Goal: Find specific page/section: Find specific page/section

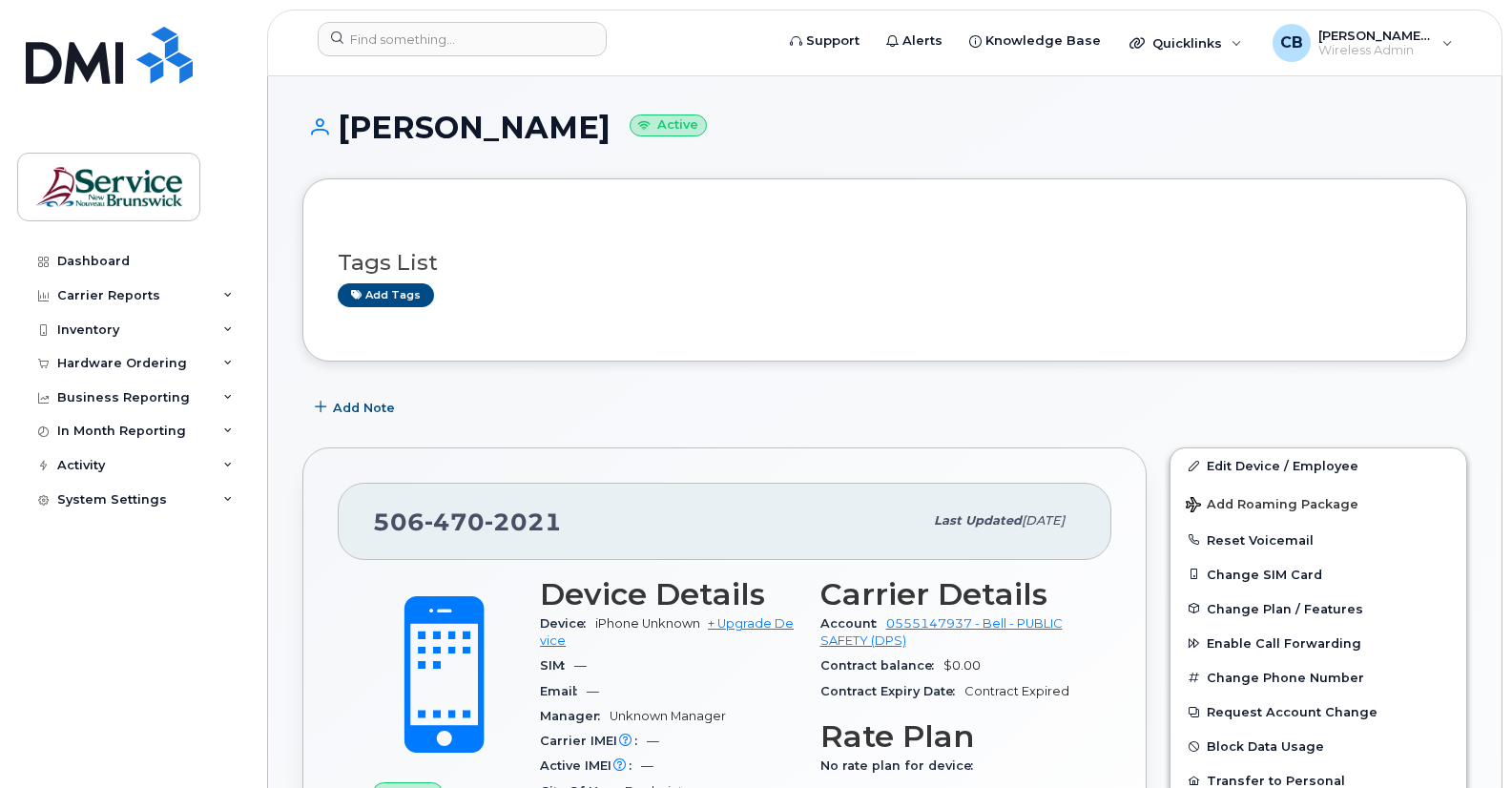
scroll to position [1440, 0]
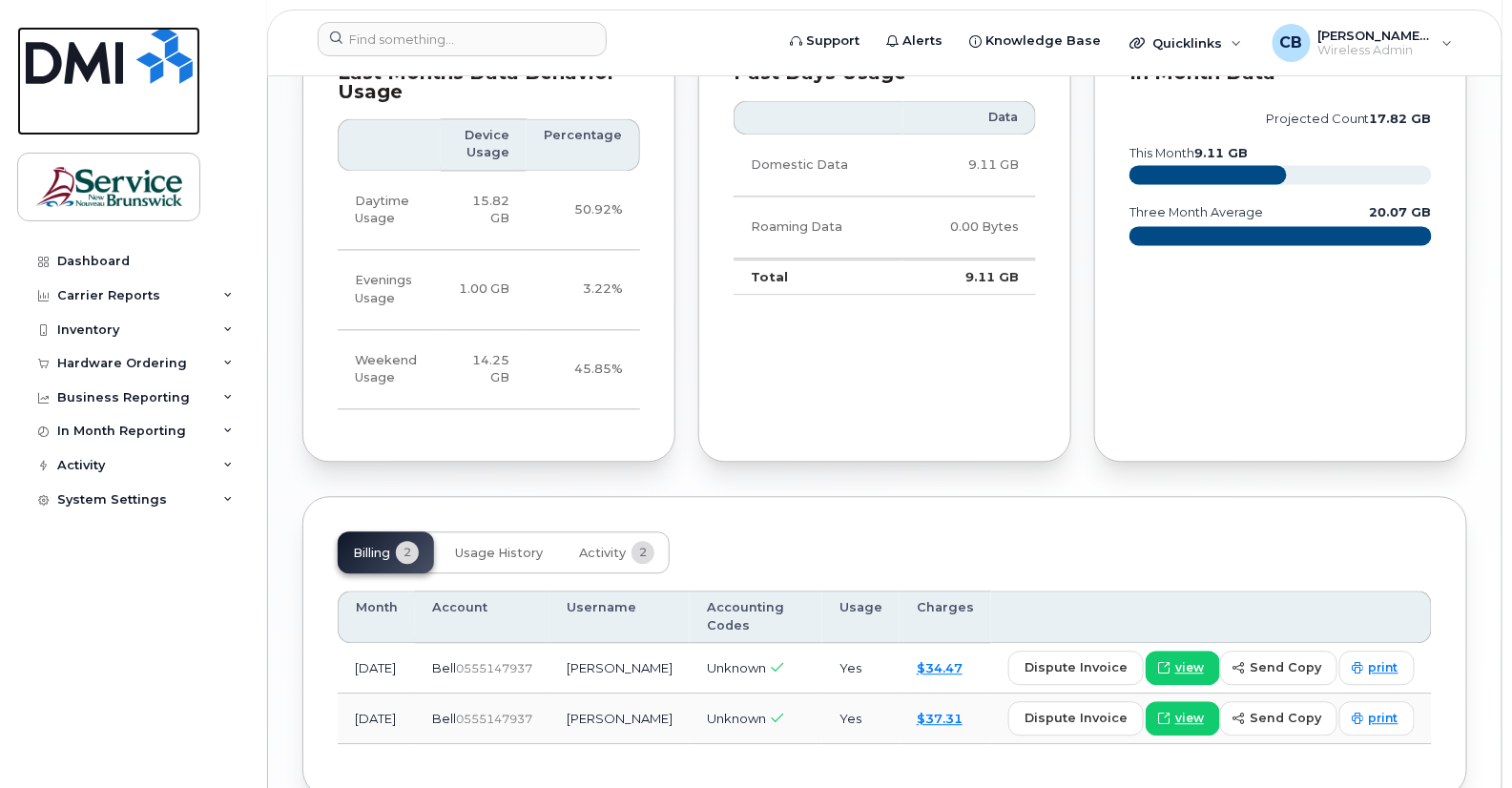
click at [111, 73] on img at bounding box center [109, 55] width 167 height 57
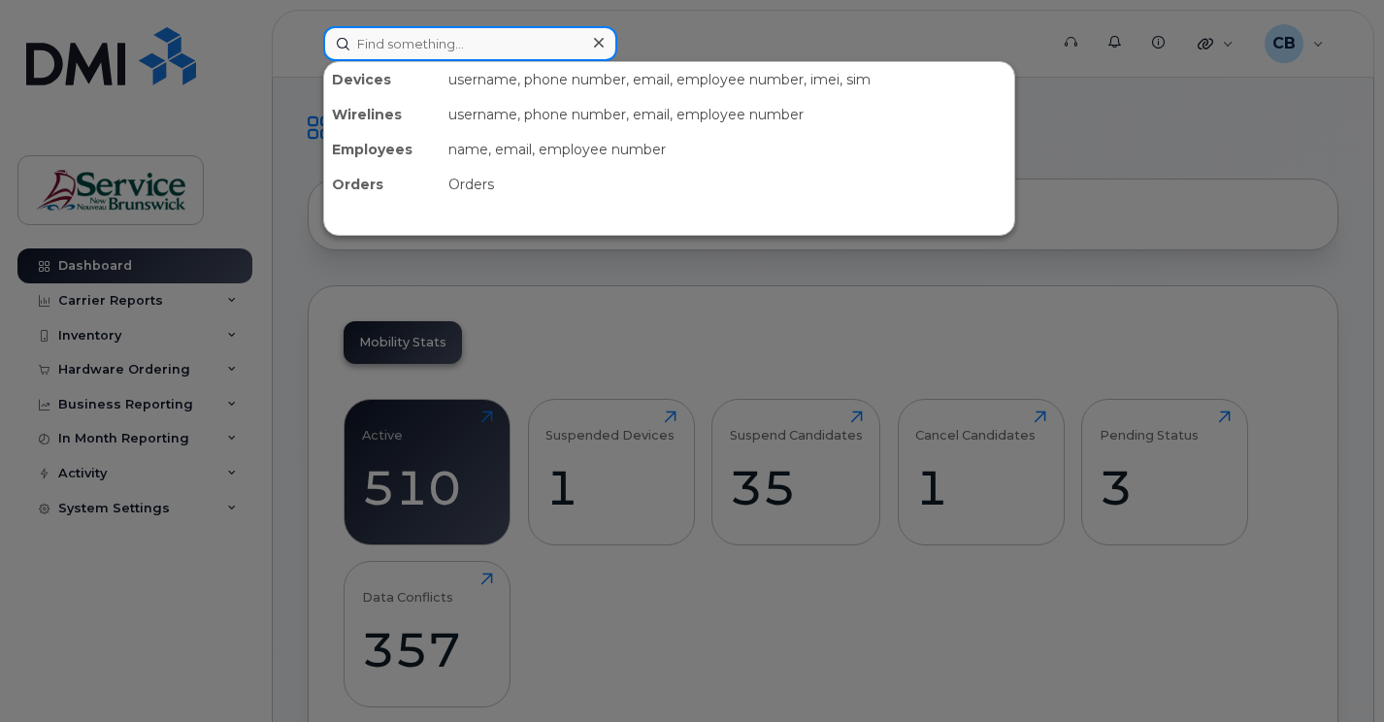
click at [377, 38] on input at bounding box center [470, 43] width 294 height 35
paste input "5062615489"
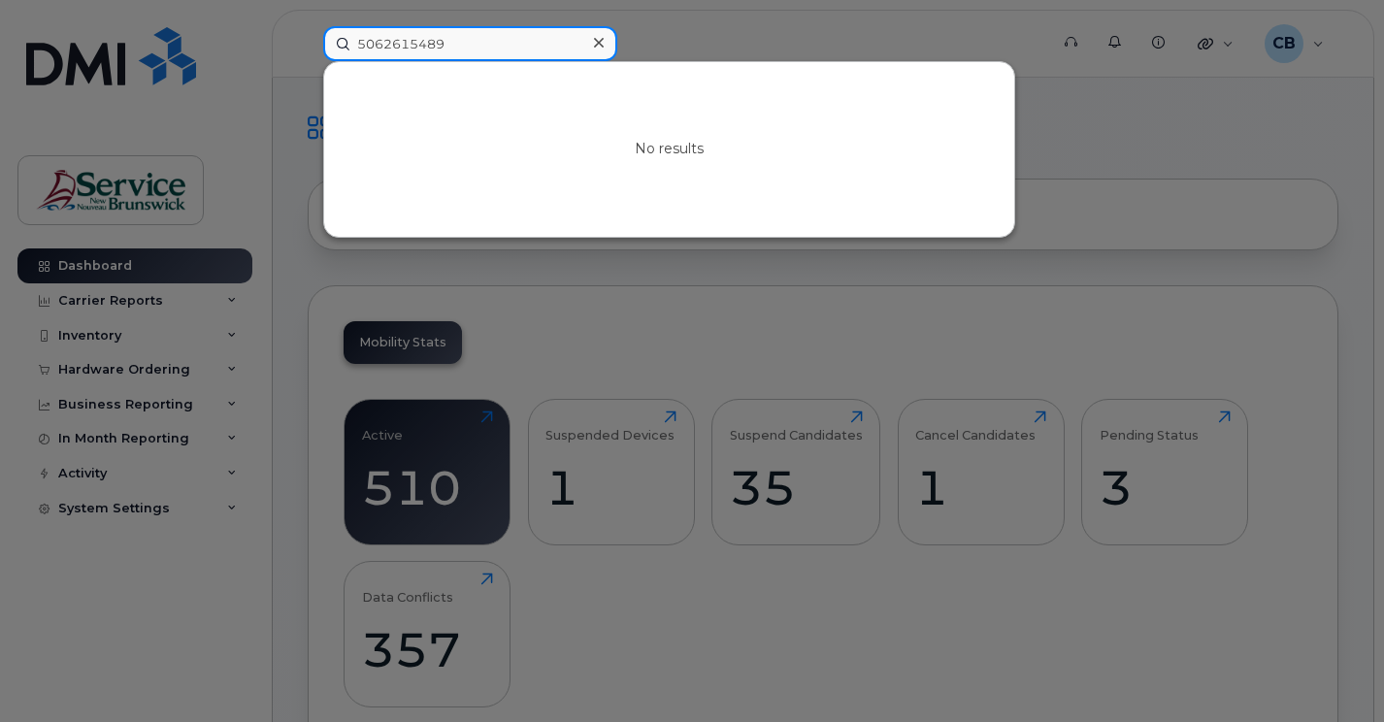
type input "5062615489"
